Goal: Information Seeking & Learning: Find specific fact

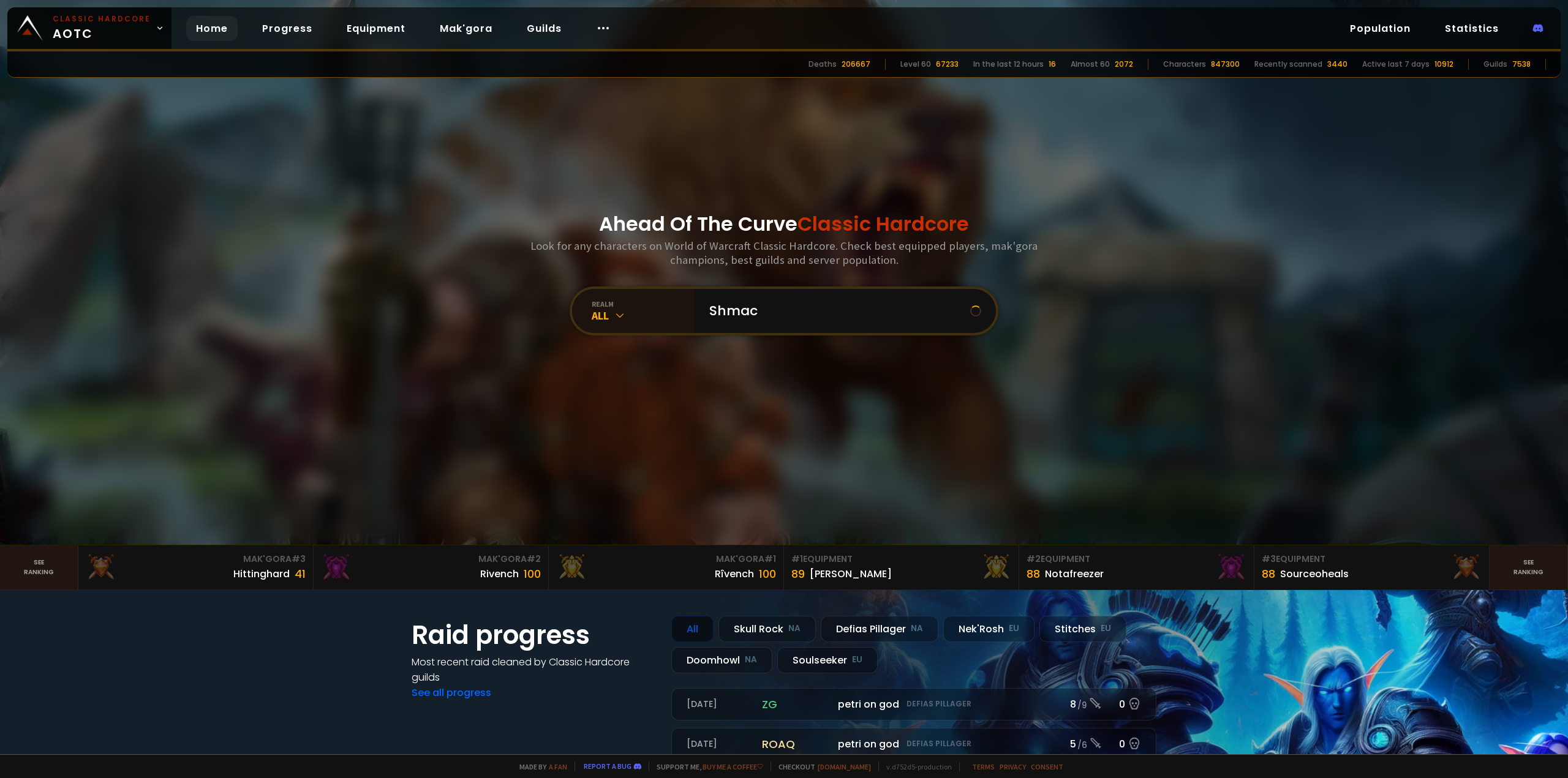
type input "Shmaco"
click at [769, 315] on input "text" at bounding box center [841, 312] width 280 height 45
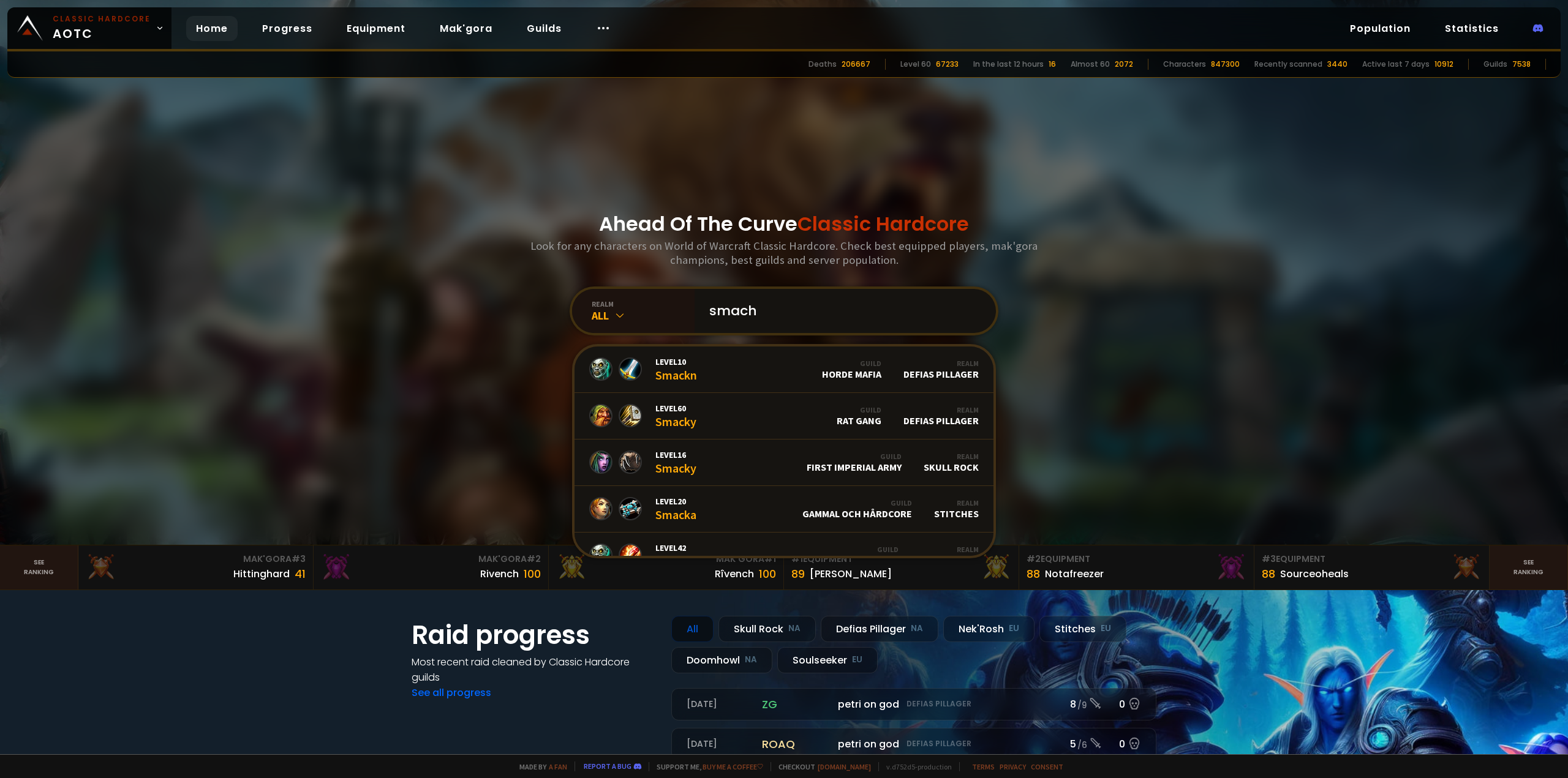
type input "smacho"
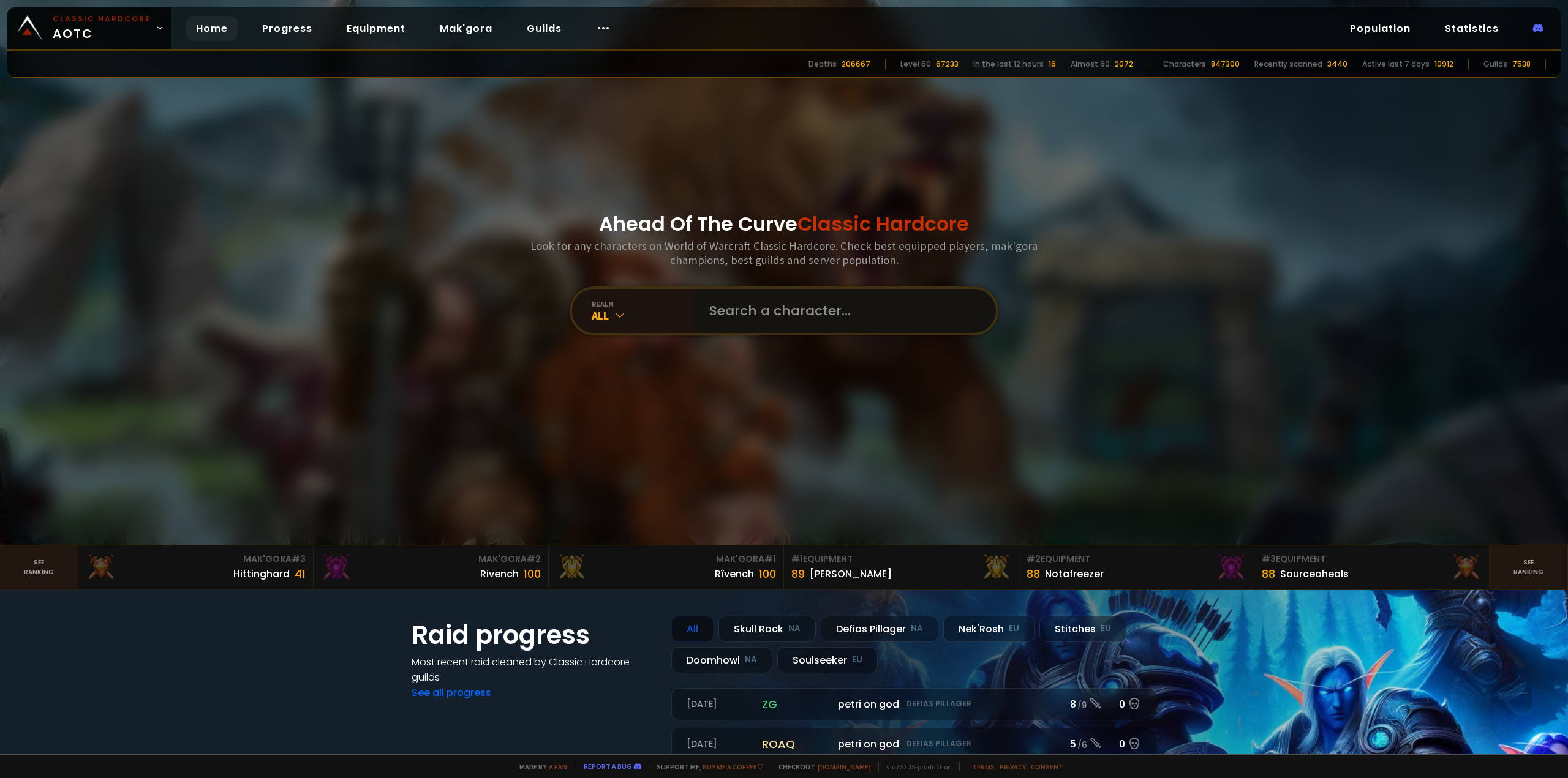
click at [771, 303] on input "text" at bounding box center [841, 312] width 280 height 45
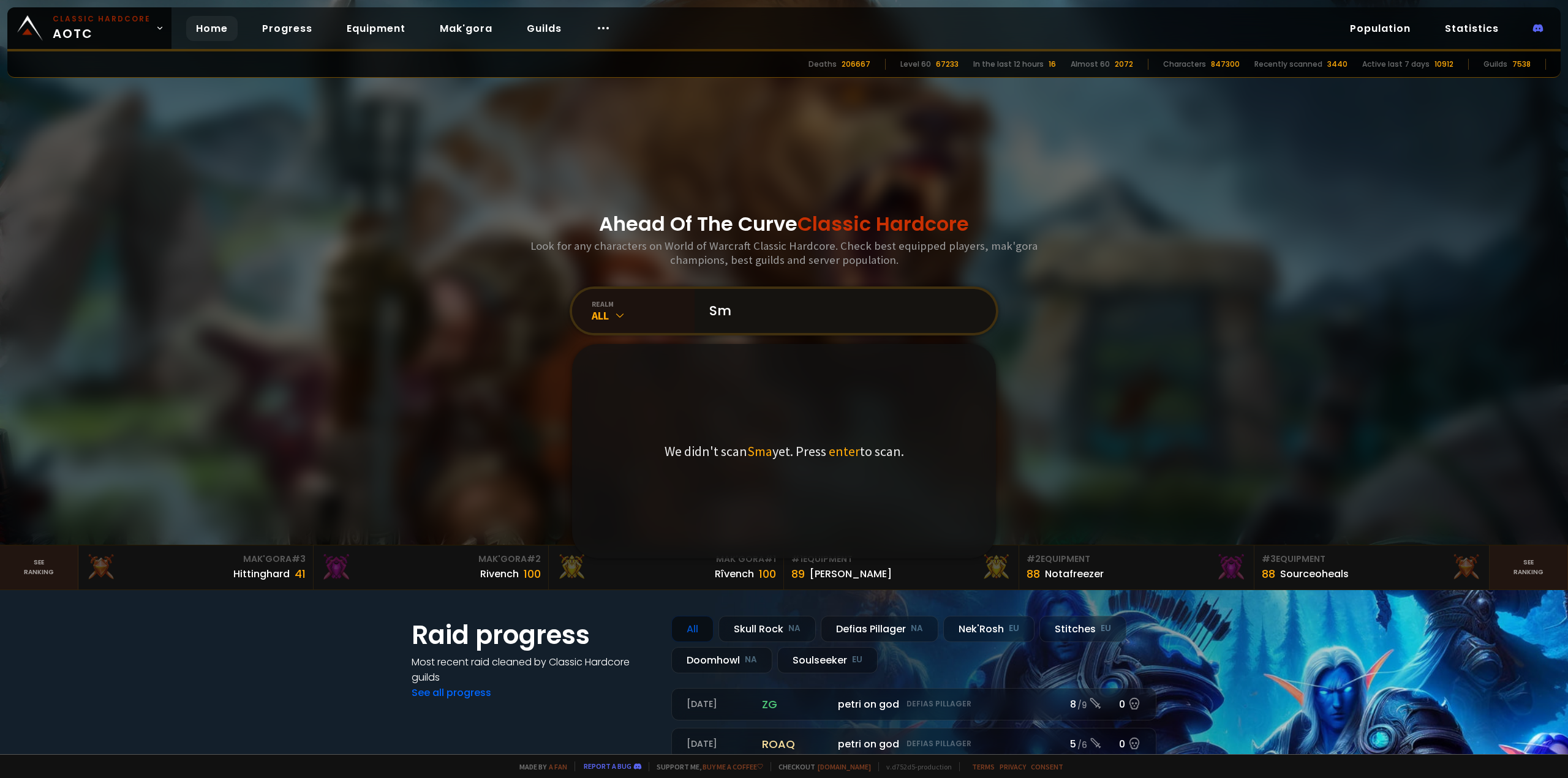
type input "S"
type input "smacho"
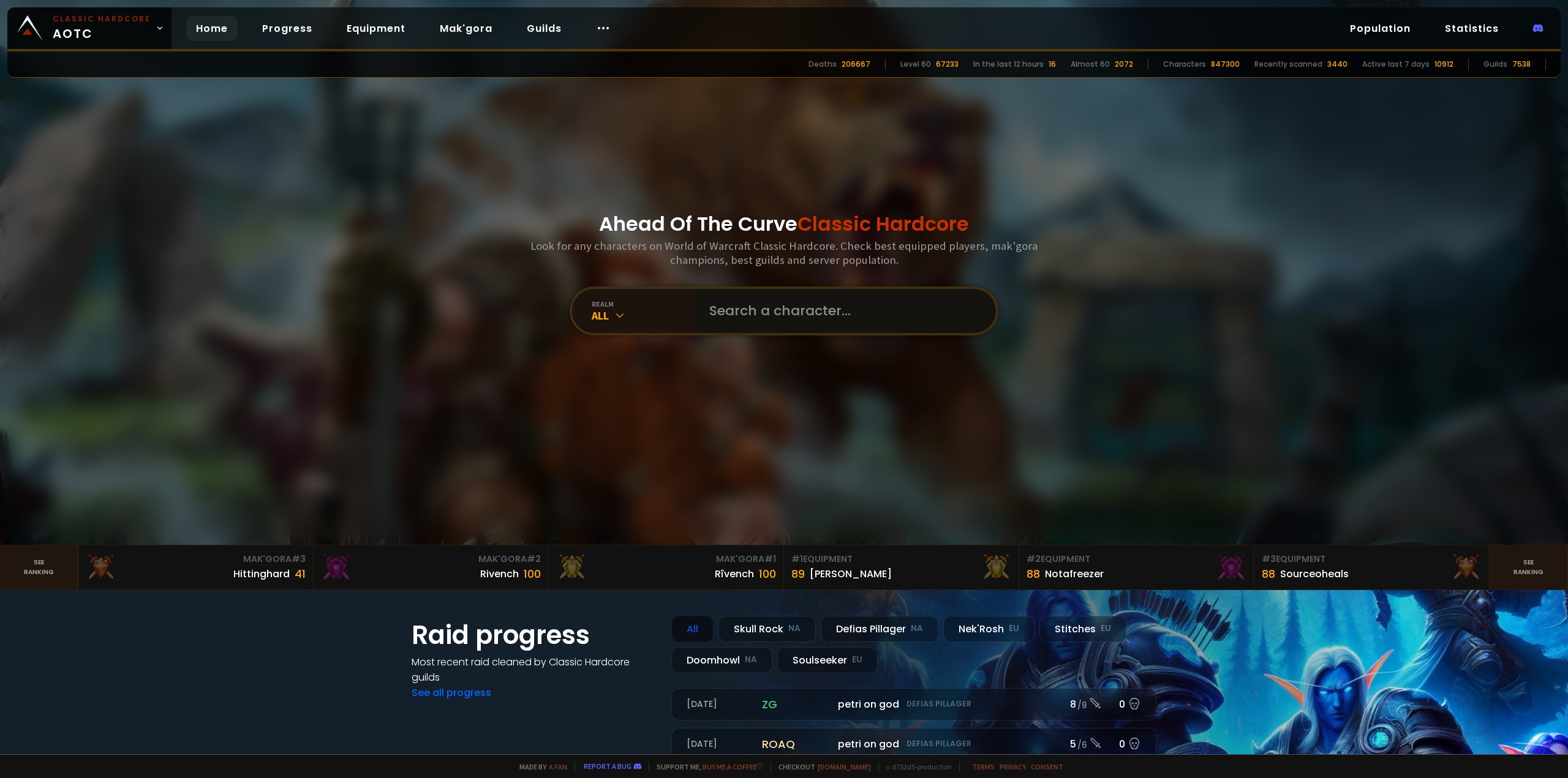
click at [764, 312] on input "text" at bounding box center [841, 312] width 280 height 45
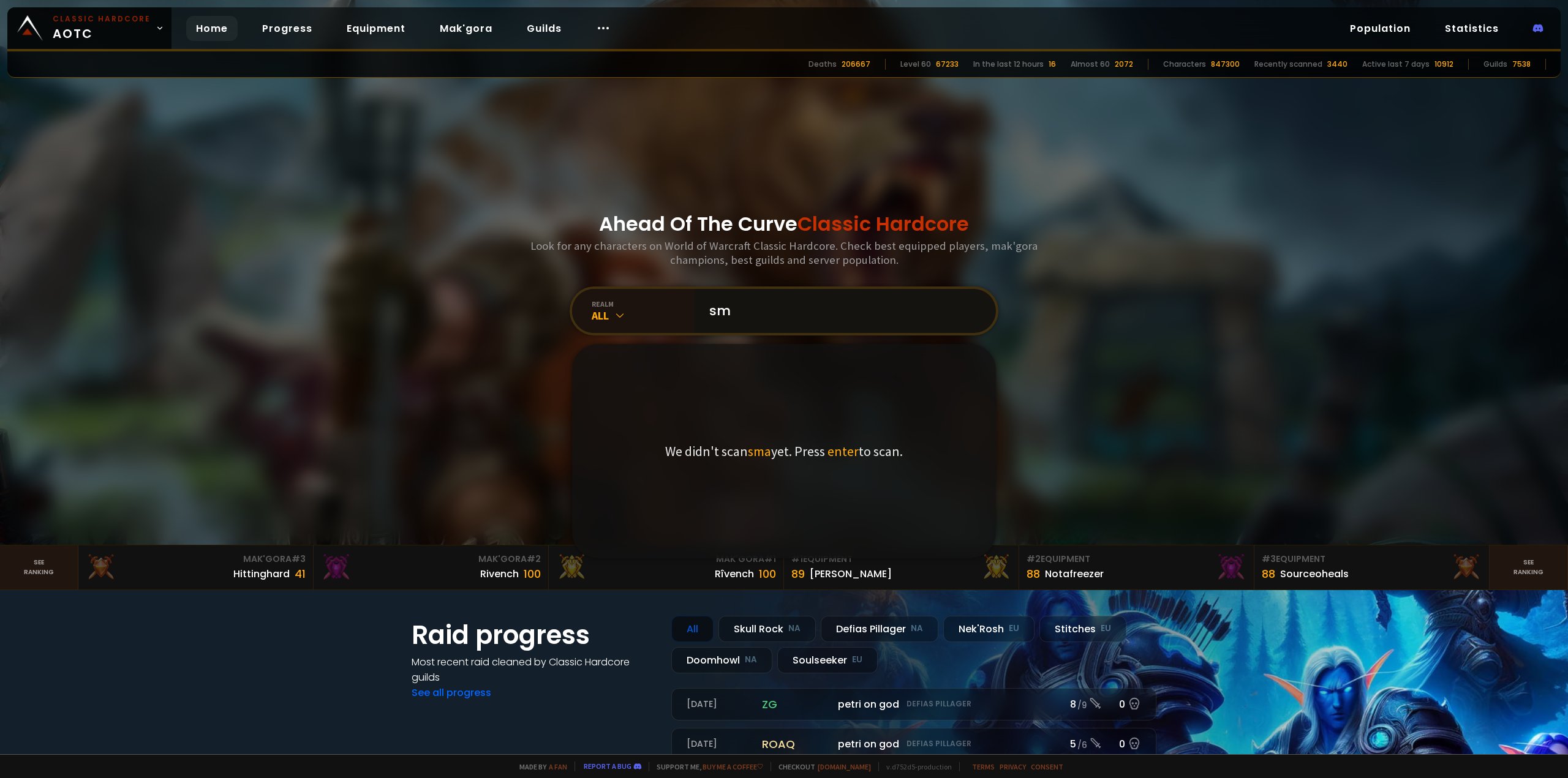
type input "s"
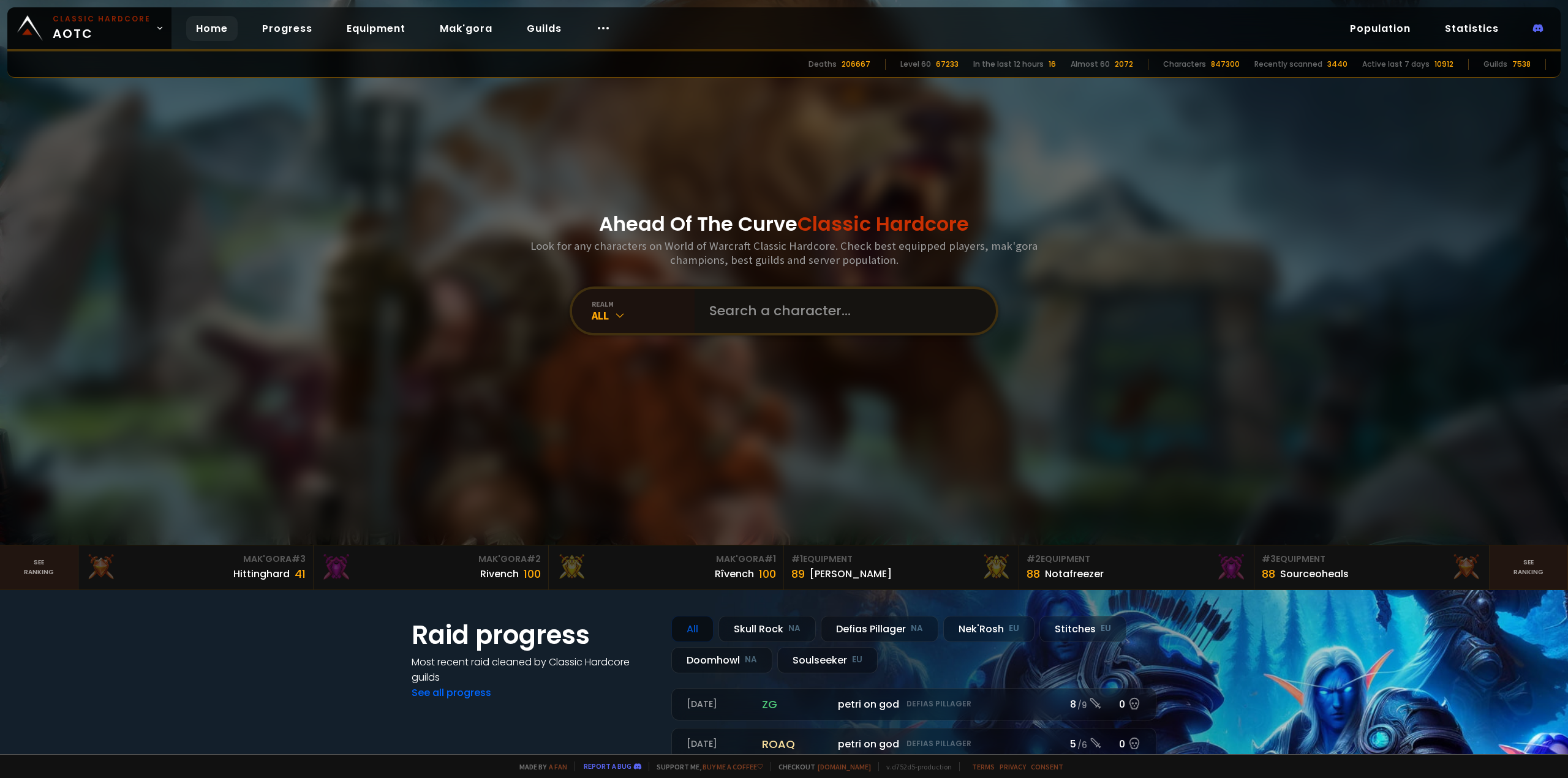
type input "z"
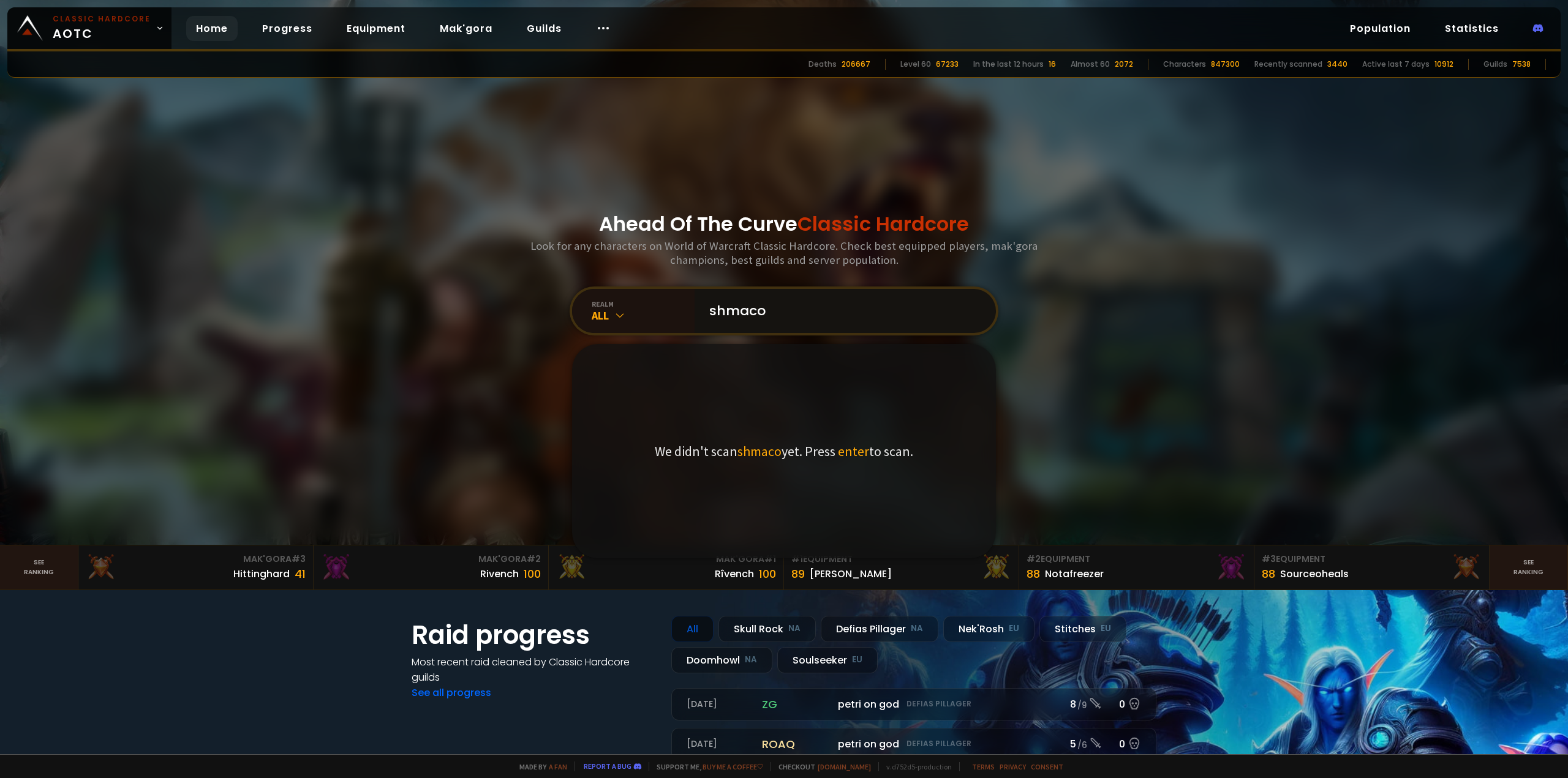
type input "shmac"
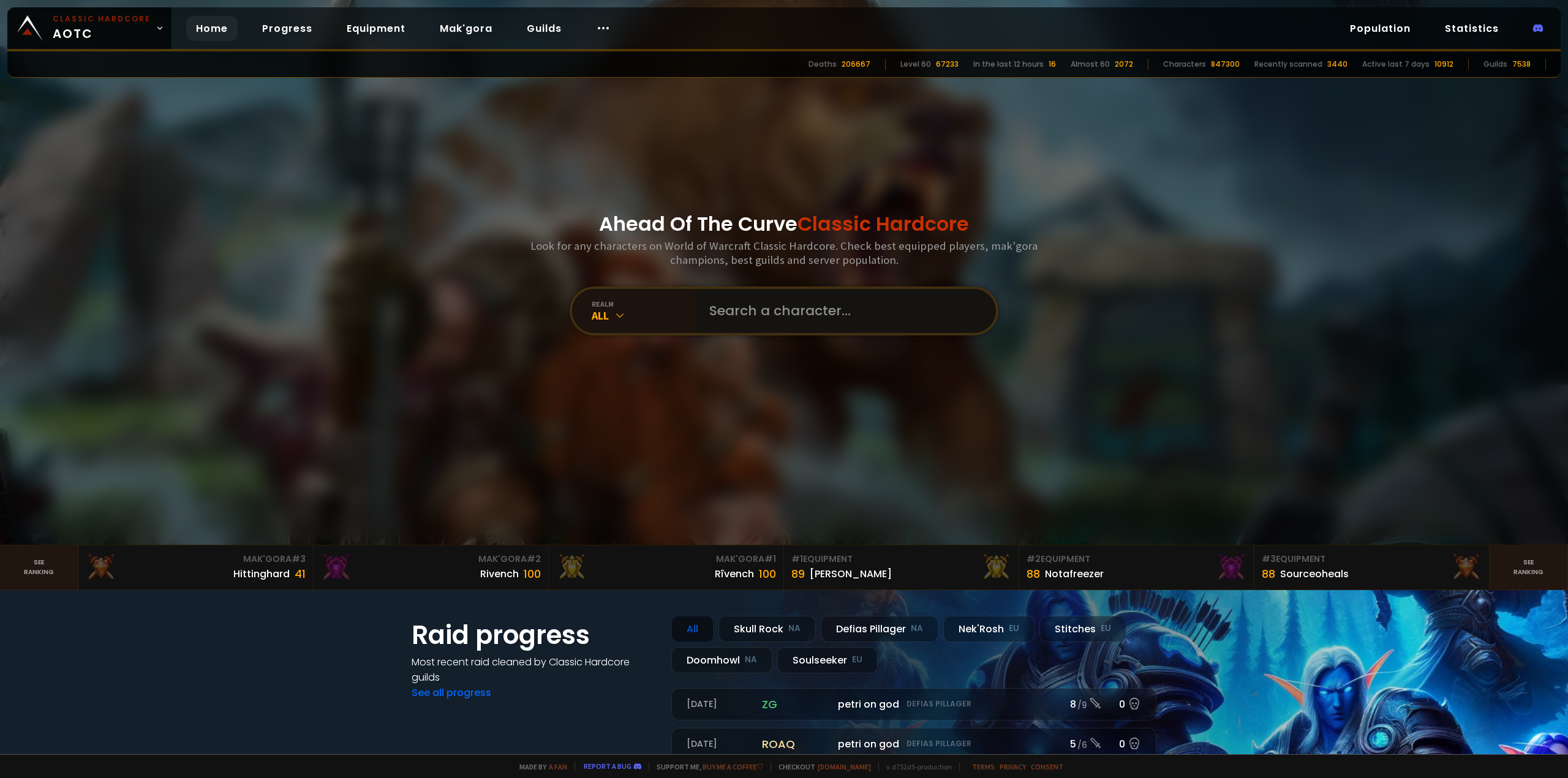
click at [760, 317] on input "text" at bounding box center [841, 312] width 280 height 45
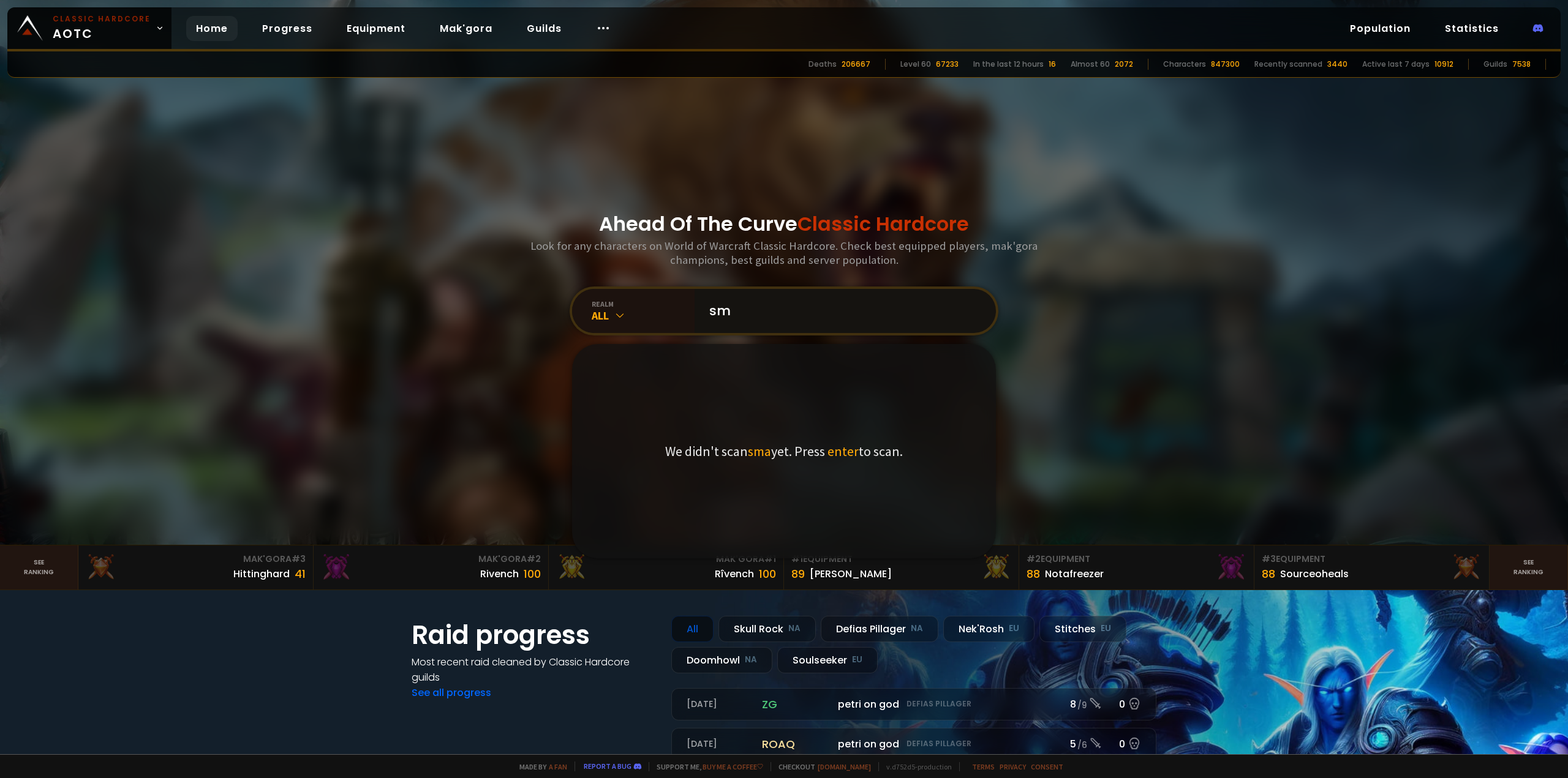
type input "s"
